Goal: Task Accomplishment & Management: Manage account settings

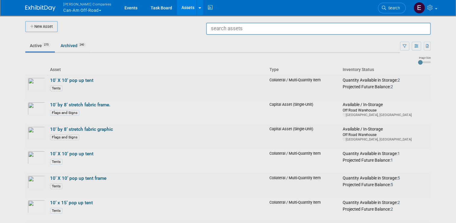
click at [228, 54] on div at bounding box center [228, 111] width 0 height 223
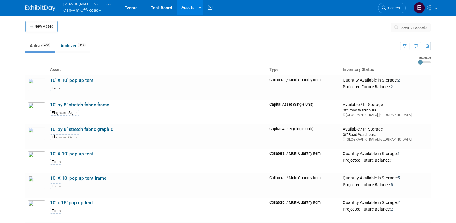
click at [418, 28] on span "search assets" at bounding box center [415, 27] width 26 height 5
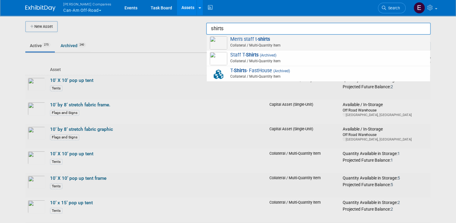
click at [338, 46] on span "Collateral / Multi-Quantity Item" at bounding box center [320, 45] width 216 height 5
type input "Men&#39;s staff t-shirts"
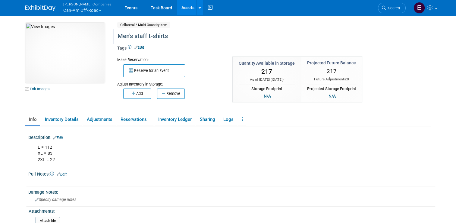
click at [144, 36] on div "Men's staff t-shirts" at bounding box center [250, 36] width 269 height 11
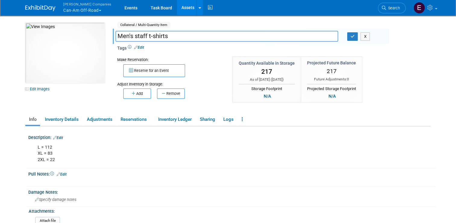
click at [133, 35] on input "Men's staff t-shirts" at bounding box center [227, 36] width 223 height 11
click at [147, 37] on input "Men's Staff t-shirts" at bounding box center [227, 36] width 223 height 11
type input "Men's Staff T-shirts"
click at [59, 138] on link "Edit" at bounding box center [58, 137] width 10 height 4
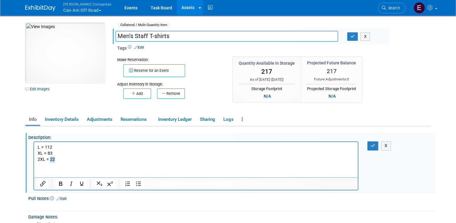
drag, startPoint x: 59, startPoint y: 161, endPoint x: 51, endPoint y: 160, distance: 8.5
click at [51, 160] on p "L = 112 XL = 83 2XL = 22" at bounding box center [196, 153] width 317 height 18
drag, startPoint x: 52, startPoint y: 152, endPoint x: 48, endPoint y: 152, distance: 3.9
click at [48, 152] on p "L = 112 XL = 83 2XL = 74" at bounding box center [196, 153] width 317 height 18
drag, startPoint x: 55, startPoint y: 145, endPoint x: 44, endPoint y: 147, distance: 11.1
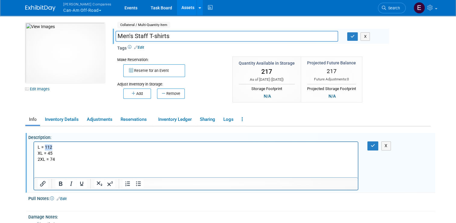
click at [44, 147] on p "L = 112 XL = 45 2XL = 74" at bounding box center [196, 153] width 317 height 18
click at [378, 142] on button "button" at bounding box center [373, 145] width 11 height 9
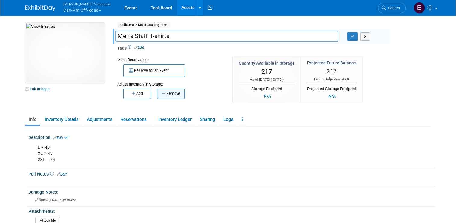
click at [170, 94] on button "Remove" at bounding box center [171, 93] width 28 height 10
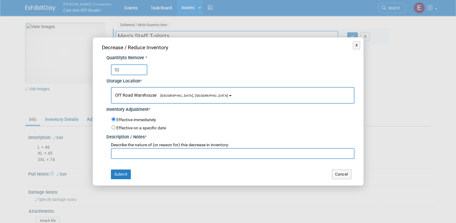
type input "52"
click at [145, 153] on input "text" at bounding box center [233, 153] width 244 height 11
type input "[DATE]"
click at [119, 171] on button "Submit" at bounding box center [121, 174] width 20 height 10
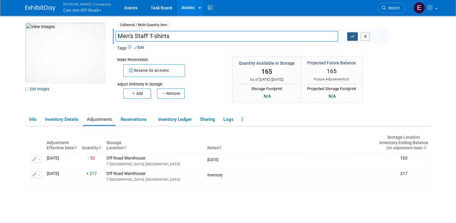
click at [355, 36] on icon "button" at bounding box center [353, 36] width 4 height 4
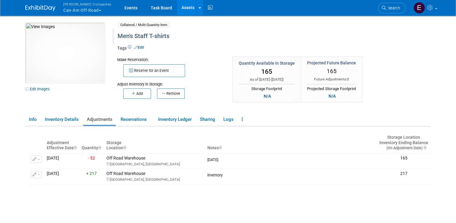
click at [177, 8] on link "Assets" at bounding box center [188, 7] width 22 height 15
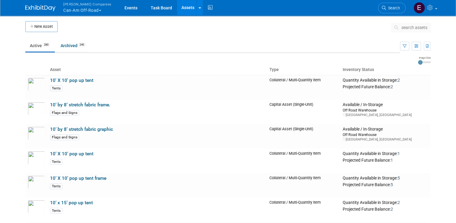
click at [415, 30] on button "search assets" at bounding box center [411, 28] width 40 height 10
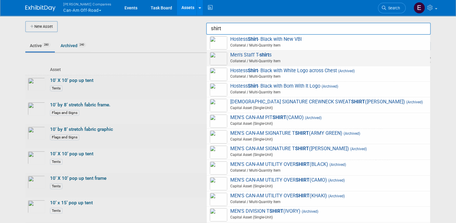
click at [347, 54] on span "Men's Staff T- shirt s Collateral / Multi-Quantity Item" at bounding box center [319, 58] width 218 height 12
type input "Men&#39;s Staff T-shirts"
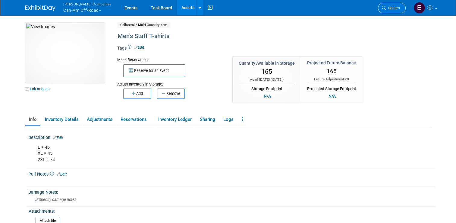
click at [394, 8] on span "Search" at bounding box center [393, 8] width 14 height 5
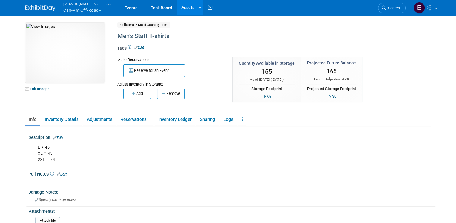
click at [177, 11] on link "Assets" at bounding box center [188, 7] width 22 height 15
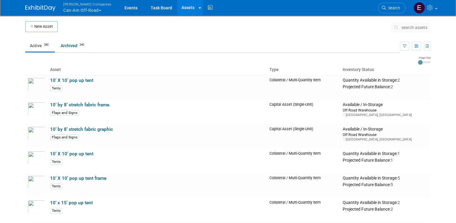
click at [428, 28] on span "search assets" at bounding box center [415, 27] width 26 height 5
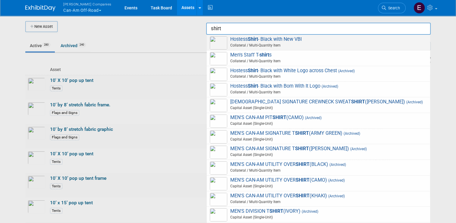
click at [312, 38] on span "Hostess Shirt - Black with New VBI Collateral / Multi-Quantity Item" at bounding box center [319, 42] width 218 height 12
type input "Hostess Shirt - Black with New VBI"
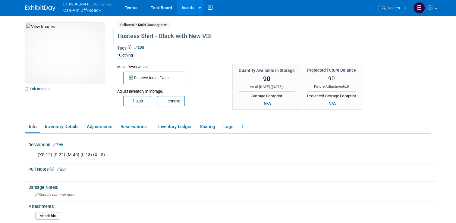
click at [181, 35] on div "Hostess Shirt - Black with New VBI" at bounding box center [250, 36] width 269 height 11
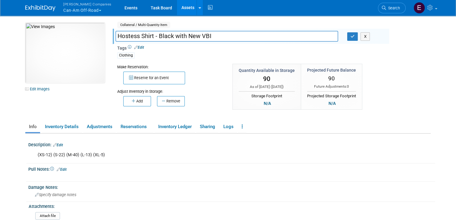
drag, startPoint x: 213, startPoint y: 39, endPoint x: 138, endPoint y: 37, distance: 74.5
click at [138, 37] on input "Hostess Shirt - Black with New VBI" at bounding box center [227, 36] width 223 height 11
type input "Hostess T-shirts"
click at [60, 144] on link "Edit" at bounding box center [58, 145] width 10 height 4
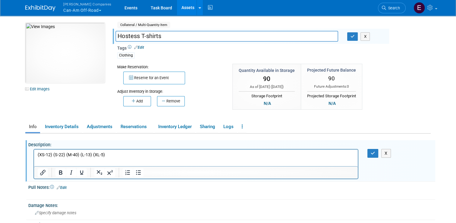
click at [39, 154] on p "(XS-12) (S-22) (M-40) (L-13) (XL-5)" at bounding box center [196, 154] width 317 height 6
click at [50, 154] on p "XS-12) (S-22) (M-40) (L-13) (XL-5)" at bounding box center [196, 154] width 317 height 6
click at [40, 160] on p "(S-22) (M-40) (L-13) (XL-5)" at bounding box center [196, 160] width 317 height 6
drag, startPoint x: 47, startPoint y: 160, endPoint x: 42, endPoint y: 162, distance: 5.7
click at [42, 162] on p "S-22) (M-40) (L-13) (XL-5)" at bounding box center [196, 160] width 317 height 6
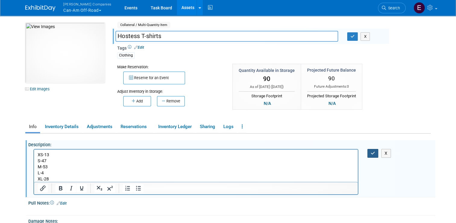
click at [376, 152] on icon "button" at bounding box center [373, 153] width 5 height 4
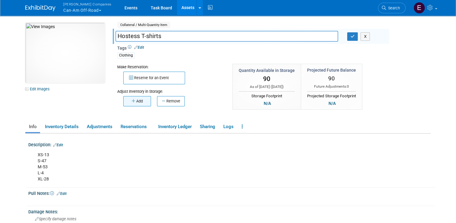
click at [138, 103] on button "Add" at bounding box center [137, 101] width 28 height 10
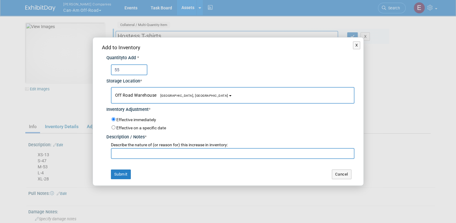
type input "55"
click at [132, 151] on input "text" at bounding box center [233, 153] width 244 height 11
type input "[DATE]"
click at [122, 175] on button "Submit" at bounding box center [121, 174] width 20 height 10
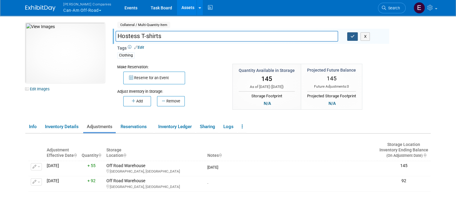
click at [354, 37] on icon "button" at bounding box center [353, 36] width 4 height 4
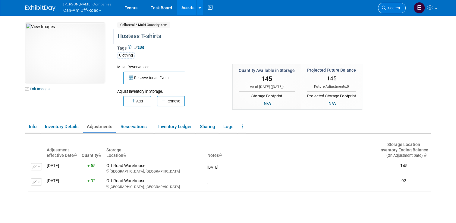
click at [399, 9] on span "Search" at bounding box center [393, 8] width 14 height 5
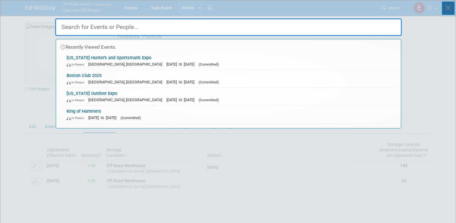
click at [449, 9] on icon at bounding box center [448, 8] width 13 height 13
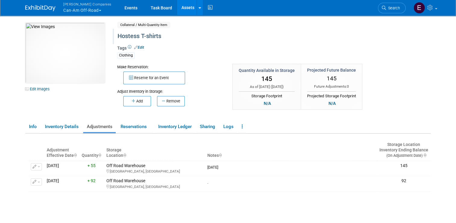
click at [179, 13] on link "Assets" at bounding box center [188, 7] width 22 height 15
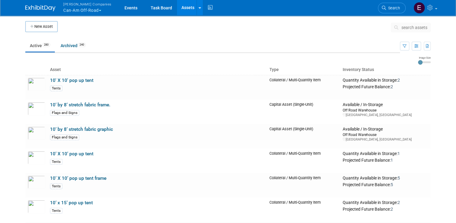
click at [423, 27] on span "search assets" at bounding box center [415, 27] width 26 height 5
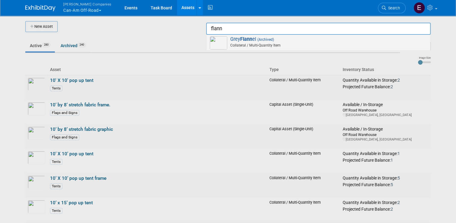
click at [294, 44] on span "Collateral / Multi-Quantity Item" at bounding box center [320, 45] width 216 height 5
type input "Grey Flannel"
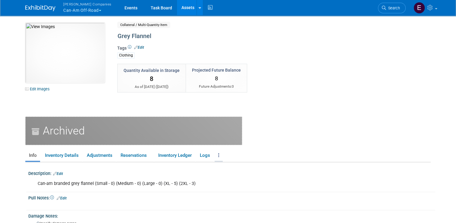
click at [218, 154] on icon at bounding box center [218, 155] width 1 height 5
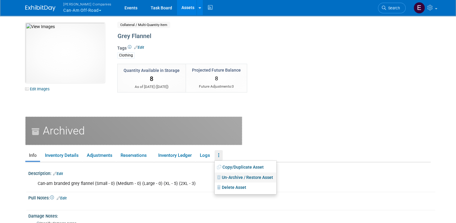
click at [234, 178] on link "Un-Archive / Restore Asset" at bounding box center [246, 177] width 62 height 10
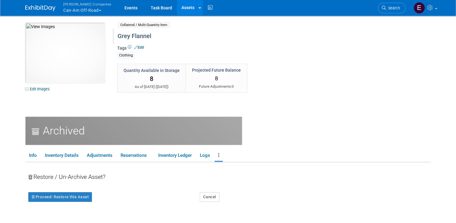
click at [142, 37] on div "Grey Flannel" at bounding box center [250, 36] width 269 height 11
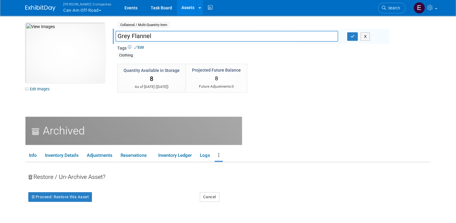
drag, startPoint x: 126, startPoint y: 38, endPoint x: 113, endPoint y: 38, distance: 12.4
click at [116, 38] on input "Grey Flannel" at bounding box center [227, 36] width 223 height 11
type input "Can-Am Flannels"
click at [354, 38] on icon "button" at bounding box center [353, 36] width 4 height 4
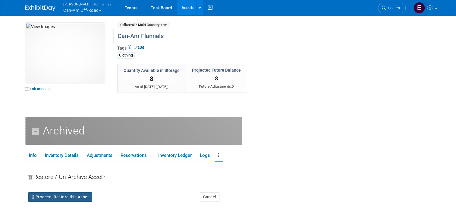
click at [61, 197] on button "Proceed: Restore this Asset" at bounding box center [60, 197] width 64 height 10
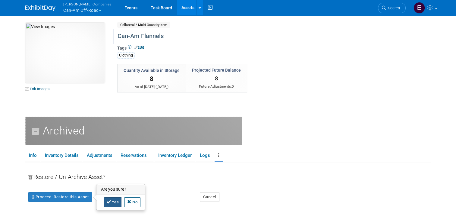
click at [107, 201] on icon at bounding box center [109, 201] width 4 height 4
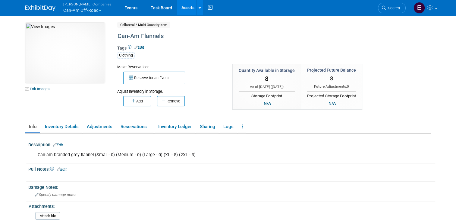
click at [60, 145] on link "Edit" at bounding box center [58, 145] width 10 height 4
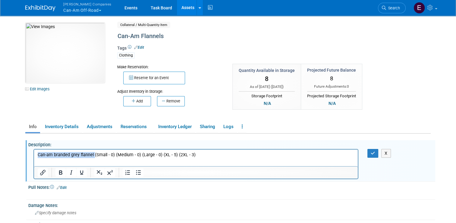
drag, startPoint x: 94, startPoint y: 155, endPoint x: 27, endPoint y: 152, distance: 67.0
click at [34, 152] on html "Can-am branded grey flannel (Small - 0) (Medium - 0) (Large - 0) (XL - 5) (2XL …" at bounding box center [196, 153] width 324 height 8
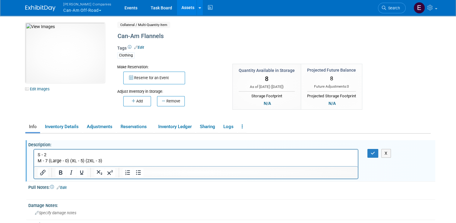
click at [48, 160] on p "M - 7 (Large - 0) (XL - 5) (2XL - 3)" at bounding box center [196, 160] width 317 height 6
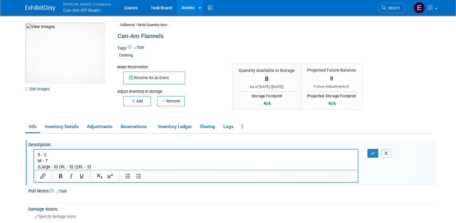
click at [41, 167] on p "(Large - 0) (XL - 5) (2XL - 3)" at bounding box center [196, 167] width 317 height 6
click at [49, 166] on p "L - 25 (XL - 5) (2XL - 3)" at bounding box center [196, 167] width 317 height 6
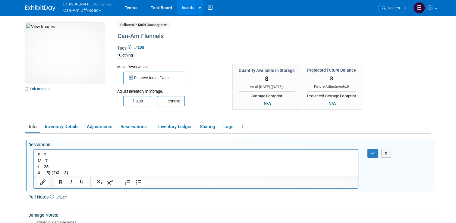
click at [50, 174] on p "XL - 5) (2XL - 3)" at bounding box center [196, 173] width 317 height 6
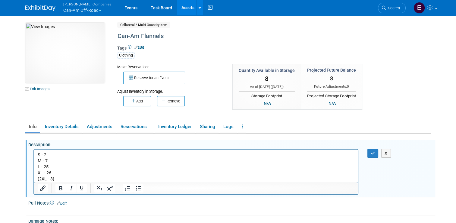
drag, startPoint x: 56, startPoint y: 179, endPoint x: 52, endPoint y: 179, distance: 3.9
click at [52, 179] on p "(2XL - 3)" at bounding box center [196, 179] width 317 height 6
click at [41, 178] on p "(2XL - 10" at bounding box center [196, 179] width 317 height 6
click at [372, 154] on button "button" at bounding box center [373, 153] width 11 height 9
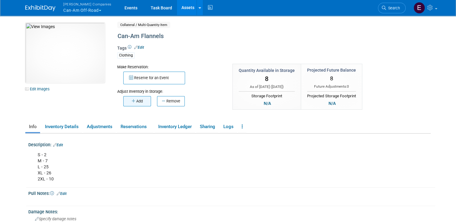
click at [141, 102] on button "Add" at bounding box center [137, 101] width 28 height 10
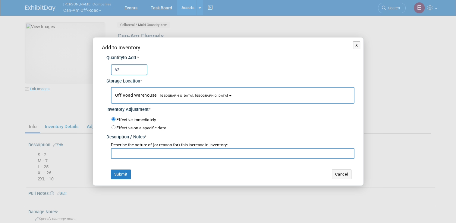
type input "62"
click at [136, 158] on input "text" at bounding box center [233, 153] width 244 height 11
type input "Oct 25"
click at [125, 177] on button "Submit" at bounding box center [121, 174] width 20 height 10
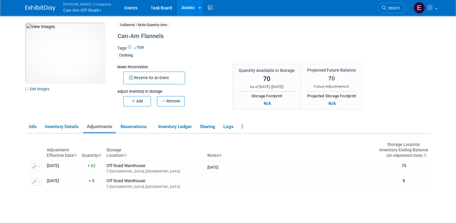
click at [177, 11] on link "Assets" at bounding box center [188, 7] width 22 height 15
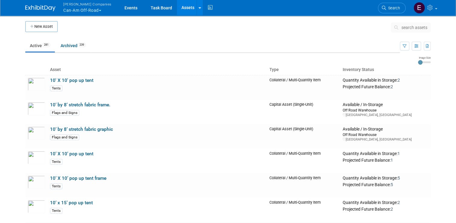
click at [416, 29] on span "search assets" at bounding box center [415, 27] width 26 height 5
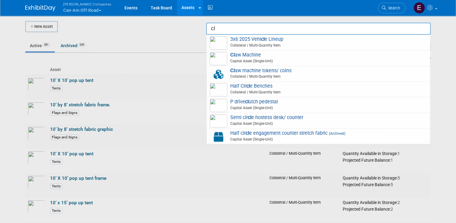
type input "c"
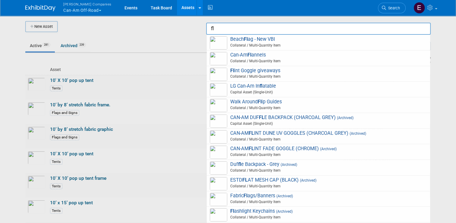
type input "f"
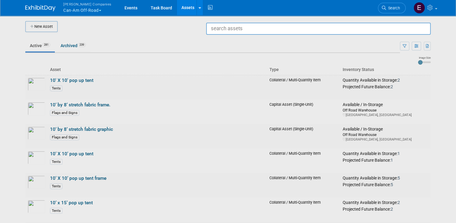
drag, startPoint x: 416, startPoint y: 29, endPoint x: 361, endPoint y: -22, distance: 75.1
click at [361, 0] on html "Warnert Companies Can-Am Off-Road Explore: My Workspaces 4 Go to Workspace: Can…" at bounding box center [228, 111] width 456 height 223
click at [330, 28] on input "text" at bounding box center [318, 29] width 225 height 12
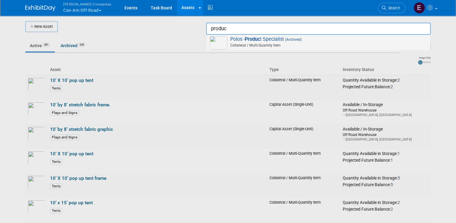
click at [295, 40] on span "(Archived)" at bounding box center [293, 39] width 18 height 4
type input "Polos - Product Specialist"
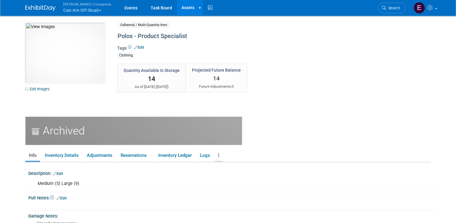
click at [215, 153] on link at bounding box center [219, 155] width 8 height 11
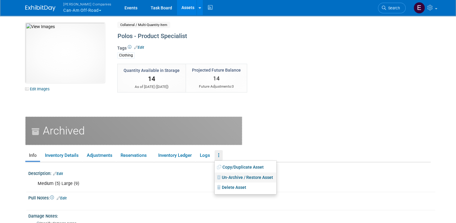
click at [234, 178] on link "Un-Archive / Restore Asset" at bounding box center [246, 177] width 62 height 10
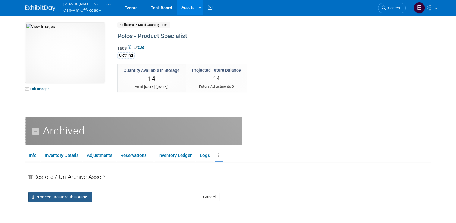
click at [42, 196] on button "Proceed: Restore this Asset" at bounding box center [60, 197] width 64 height 10
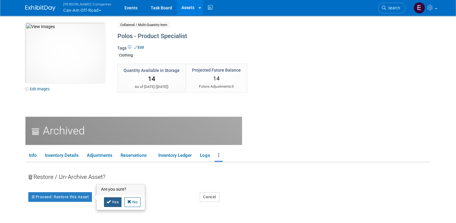
click at [110, 203] on link "Yes" at bounding box center [113, 202] width 18 height 10
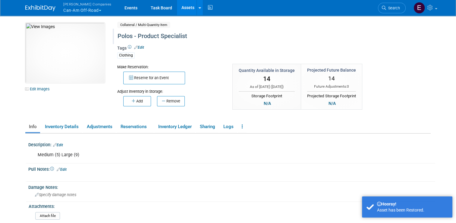
click at [186, 36] on div "Polos - Product Specialist" at bounding box center [250, 36] width 269 height 11
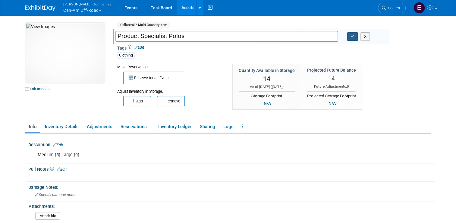
type input "Product Specialist Polos"
click at [355, 36] on icon "button" at bounding box center [353, 36] width 4 height 4
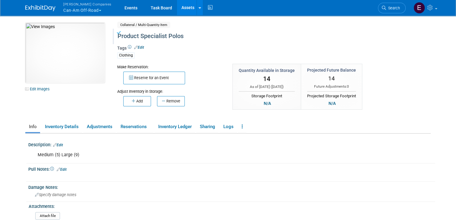
click at [58, 144] on link "Edit" at bounding box center [58, 145] width 10 height 4
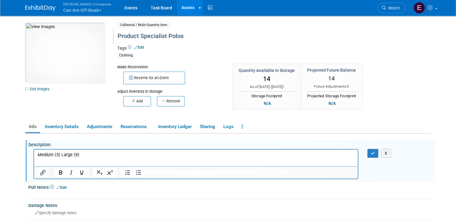
click at [60, 155] on p "Medium (5) Large (9)" at bounding box center [196, 154] width 317 height 6
click at [372, 152] on button "button" at bounding box center [373, 153] width 11 height 9
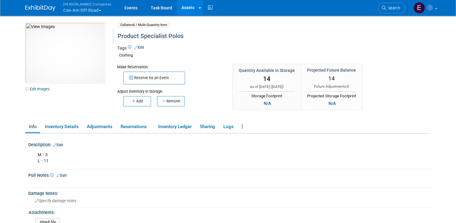
click at [33, 7] on img at bounding box center [40, 8] width 30 height 6
